Goal: Task Accomplishment & Management: Use online tool/utility

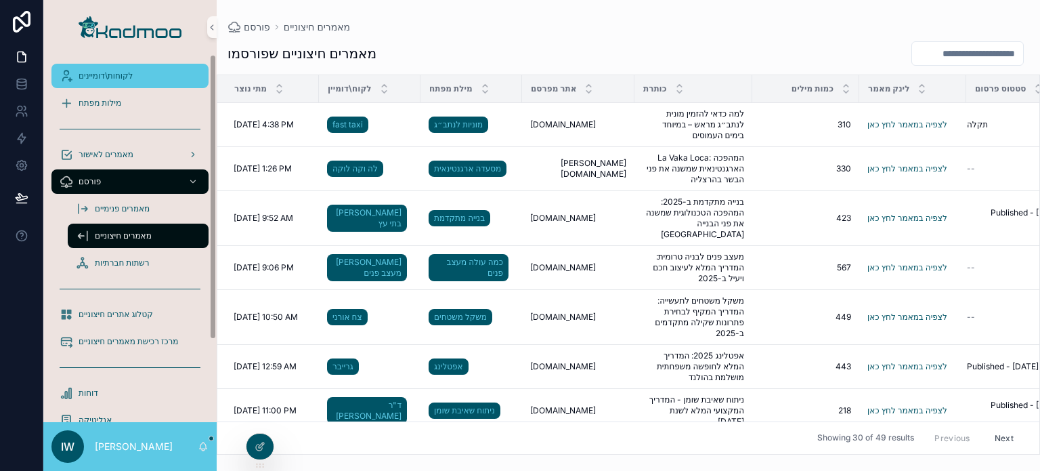
click at [109, 75] on span "לקוחות\דומיינים" at bounding box center [106, 75] width 54 height 11
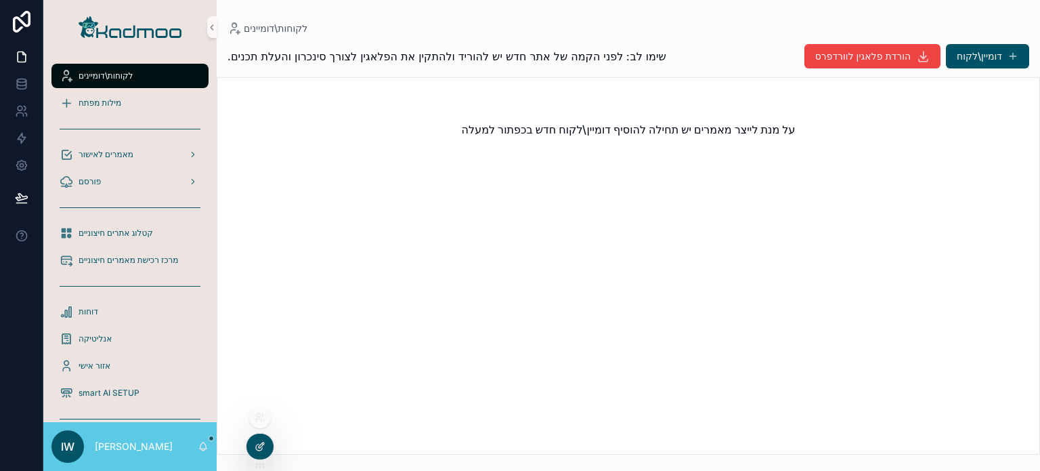
click at [265, 437] on div at bounding box center [259, 446] width 27 height 26
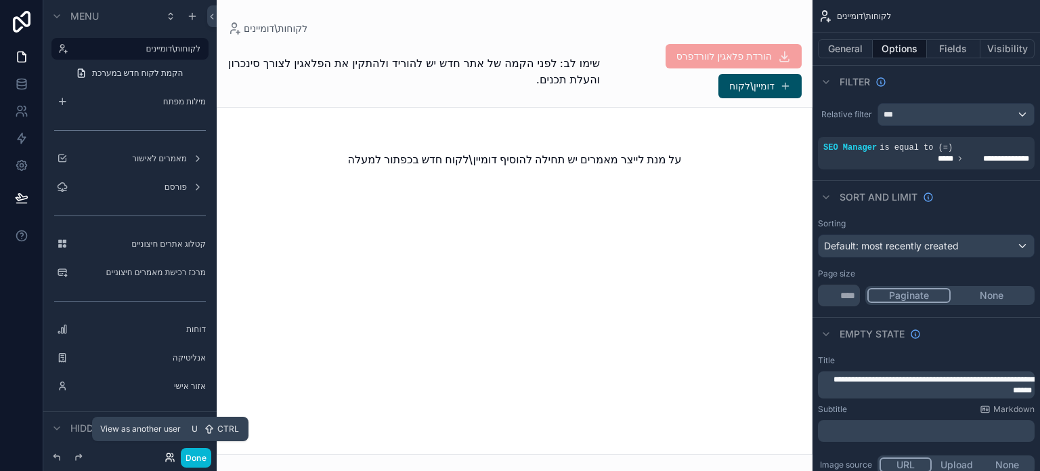
click at [168, 456] on icon at bounding box center [170, 457] width 11 height 11
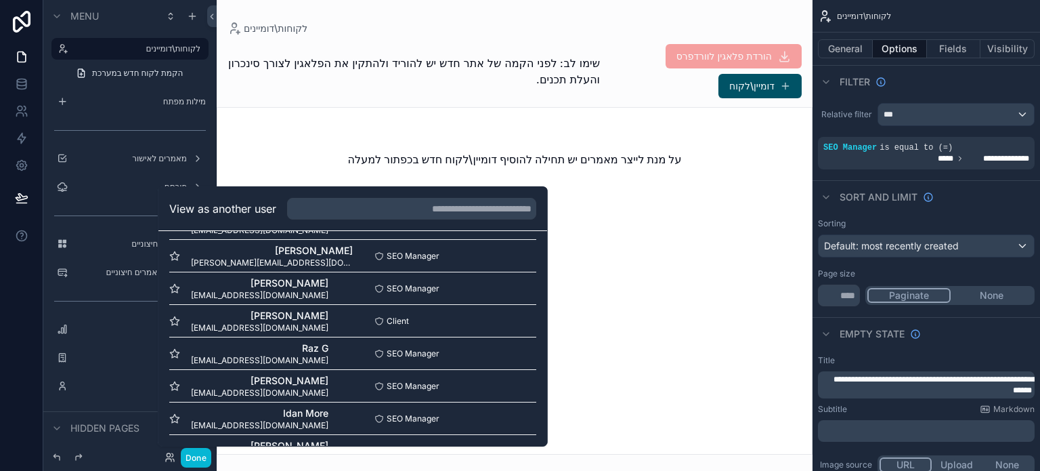
scroll to position [820, 0]
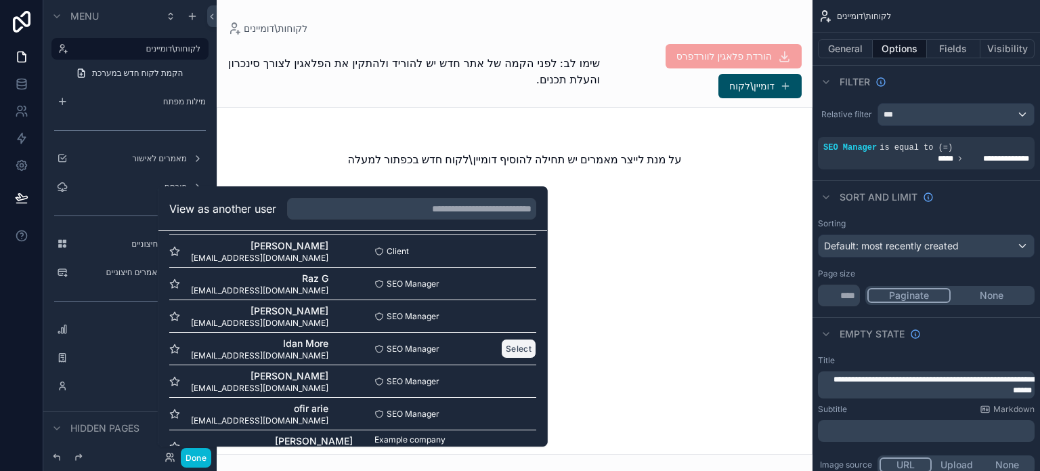
click at [501, 351] on button "Select" at bounding box center [518, 349] width 35 height 20
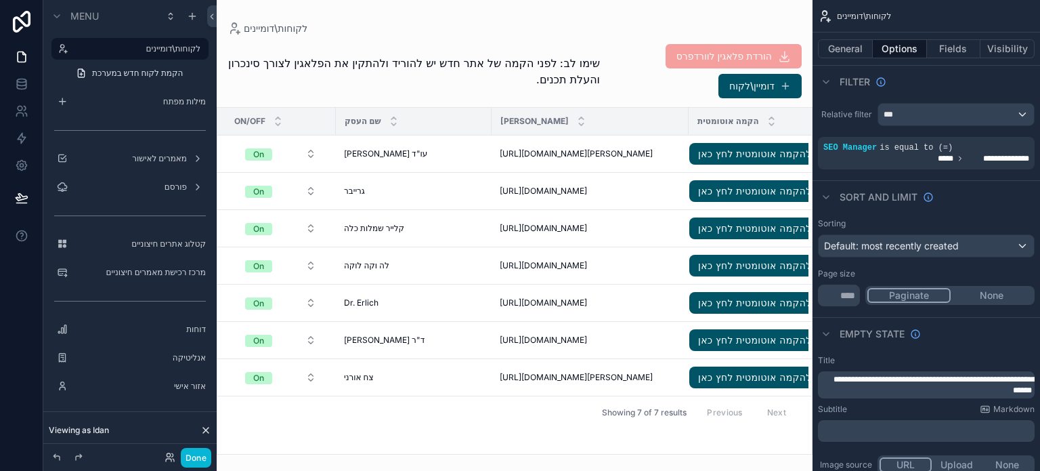
click at [385, 375] on div "scrollable content" at bounding box center [515, 235] width 596 height 471
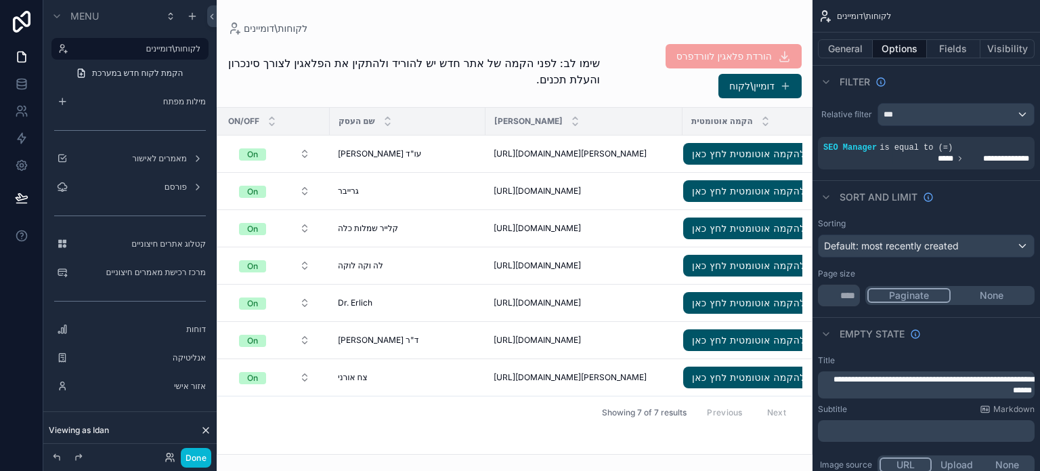
scroll to position [0, 14]
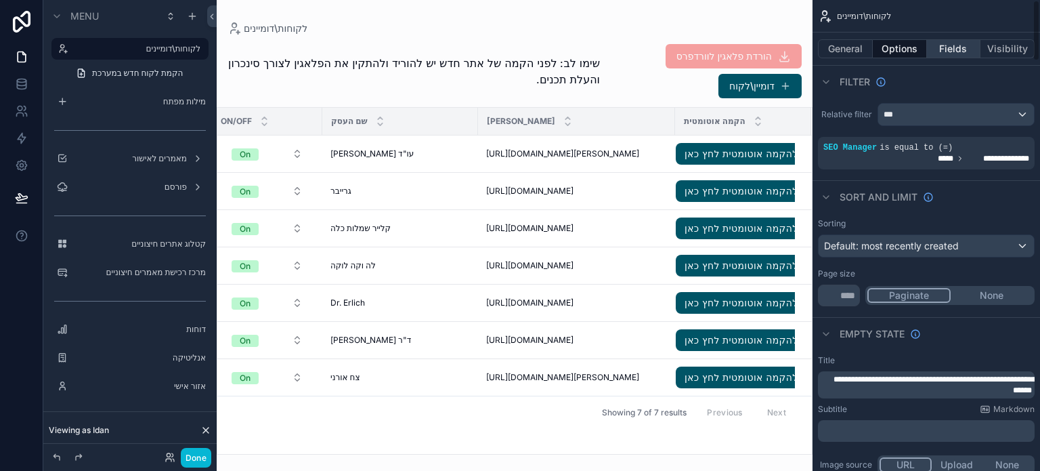
click at [939, 49] on button "Fields" at bounding box center [954, 48] width 54 height 19
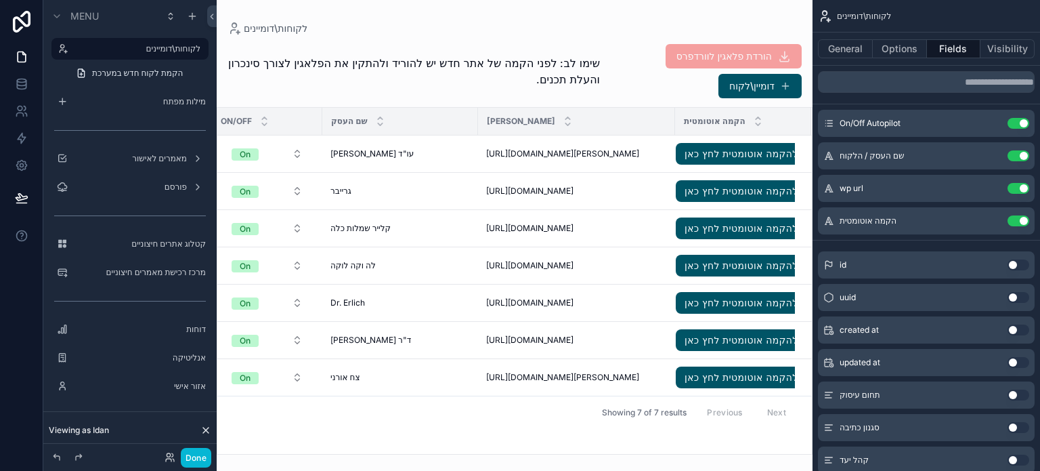
click at [1016, 220] on button "Use setting" at bounding box center [1019, 220] width 22 height 11
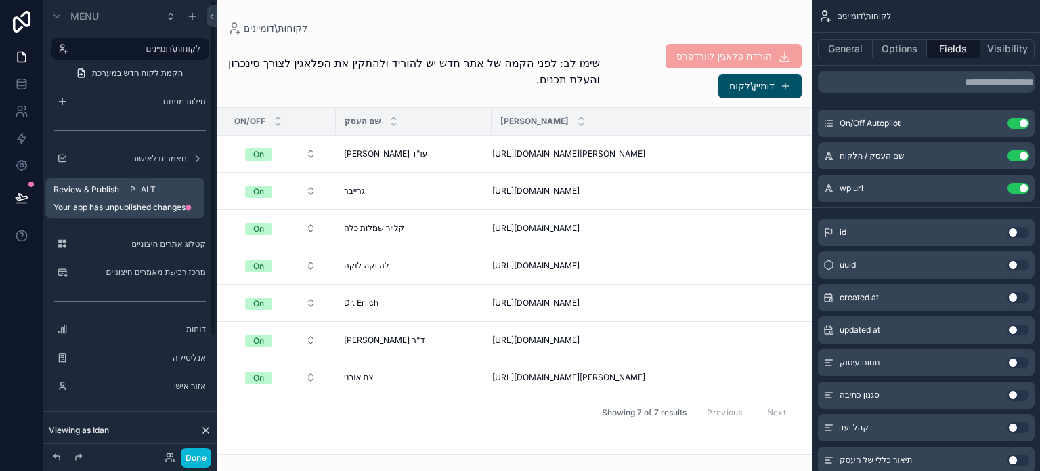
click at [21, 197] on icon at bounding box center [22, 198] width 14 height 14
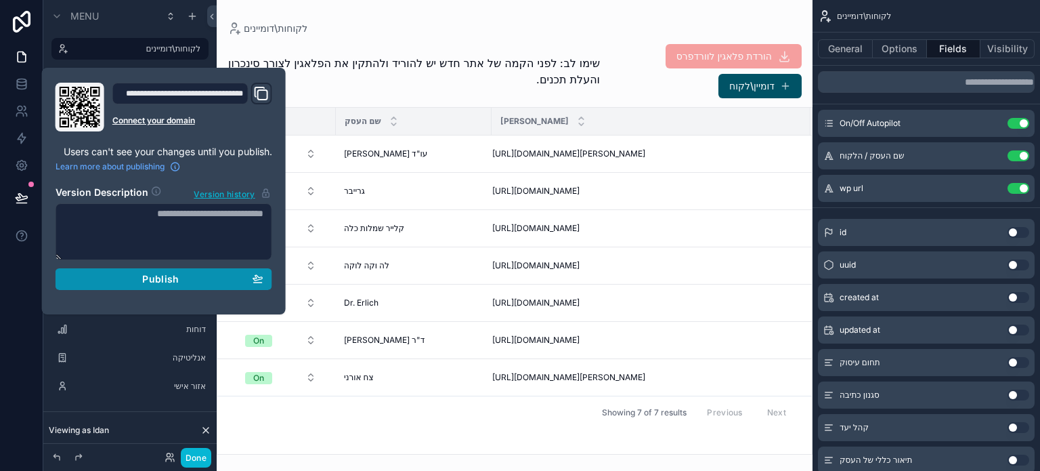
click at [158, 281] on span "Publish" at bounding box center [160, 279] width 37 height 12
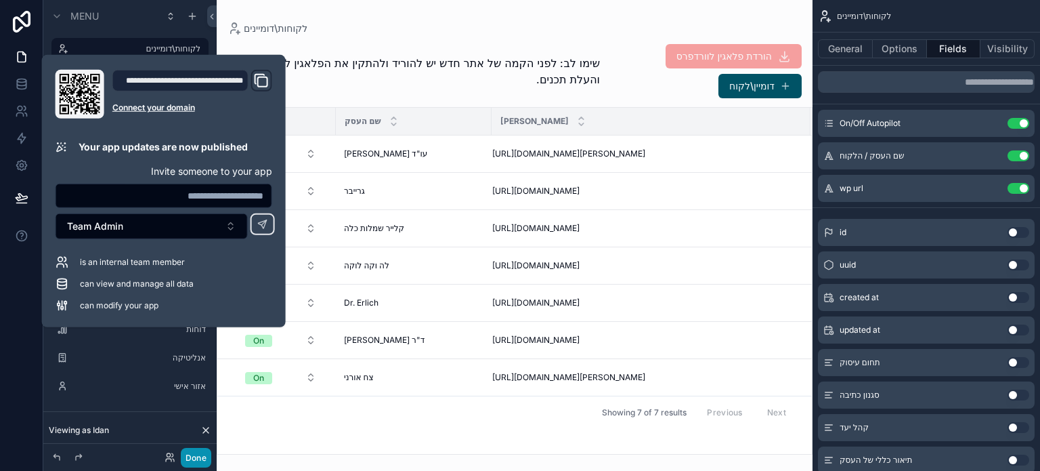
click at [195, 451] on button "Done" at bounding box center [196, 458] width 30 height 20
